Goal: Information Seeking & Learning: Learn about a topic

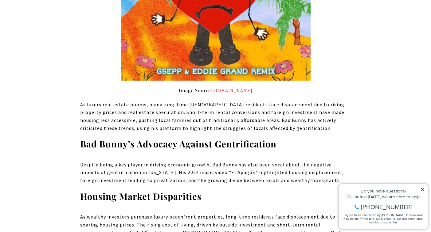
scroll to position [2360, 0]
